Goal: Transaction & Acquisition: Obtain resource

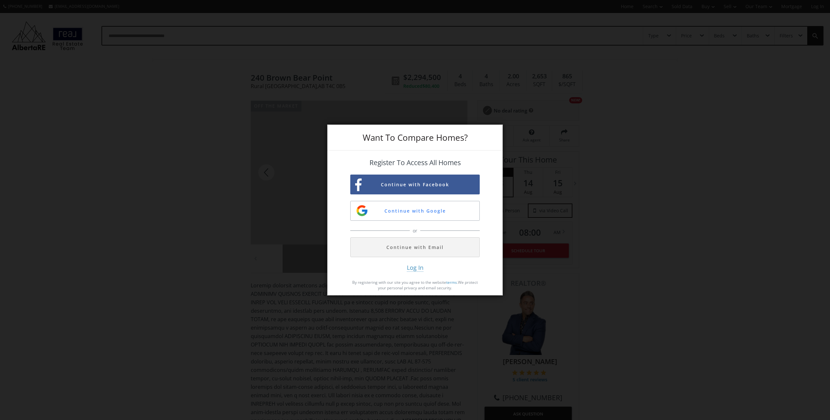
click at [284, 153] on div "Want To Compare Homes? Register To Access All Homes Continue with Facebook Cont…" at bounding box center [415, 210] width 830 height 420
click at [486, 138] on div "Want To Compare Homes?" at bounding box center [415, 138] width 175 height 26
drag, startPoint x: 216, startPoint y: 144, endPoint x: 206, endPoint y: 117, distance: 28.8
click at [216, 143] on div "Want To Compare Homes? Register To Access All Homes Continue with Facebook Cont…" at bounding box center [415, 210] width 830 height 420
click at [419, 211] on button "Continue with Google" at bounding box center [414, 211] width 129 height 20
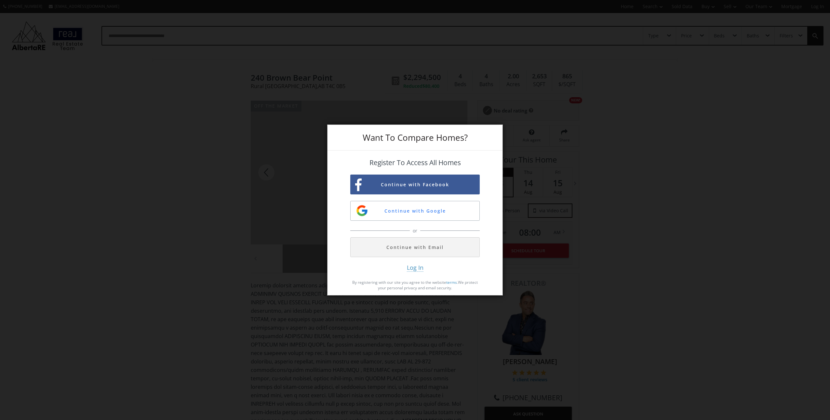
click at [490, 133] on div "Want To Compare Homes?" at bounding box center [415, 138] width 175 height 26
drag, startPoint x: 660, startPoint y: 118, endPoint x: 643, endPoint y: 96, distance: 27.7
click at [660, 118] on div "Want To Compare Homes? Register To Access All Homes Continue with Facebook Cont…" at bounding box center [415, 210] width 830 height 420
